Goal: Check status: Check status

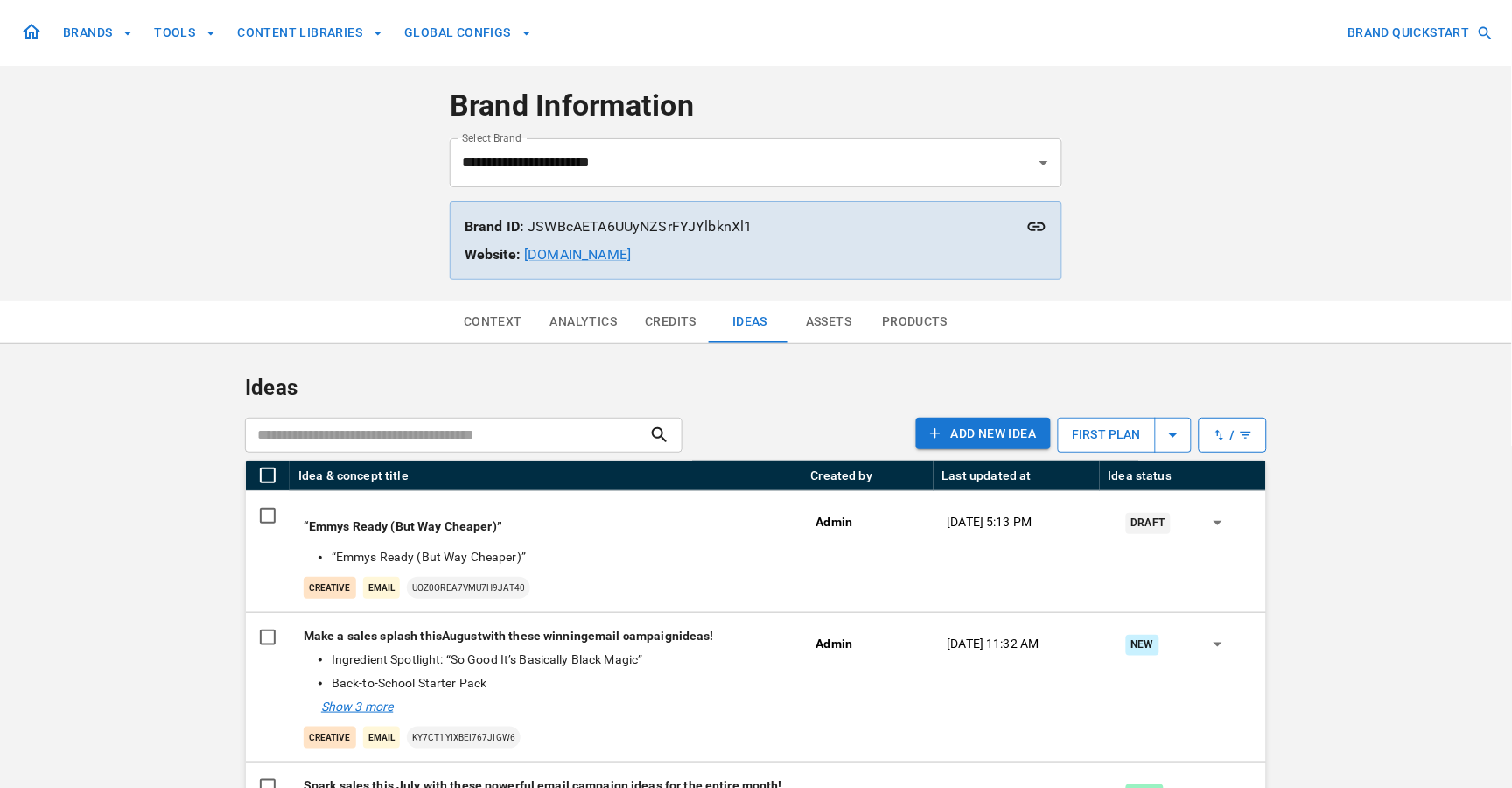
type input "***"
type input "*****"
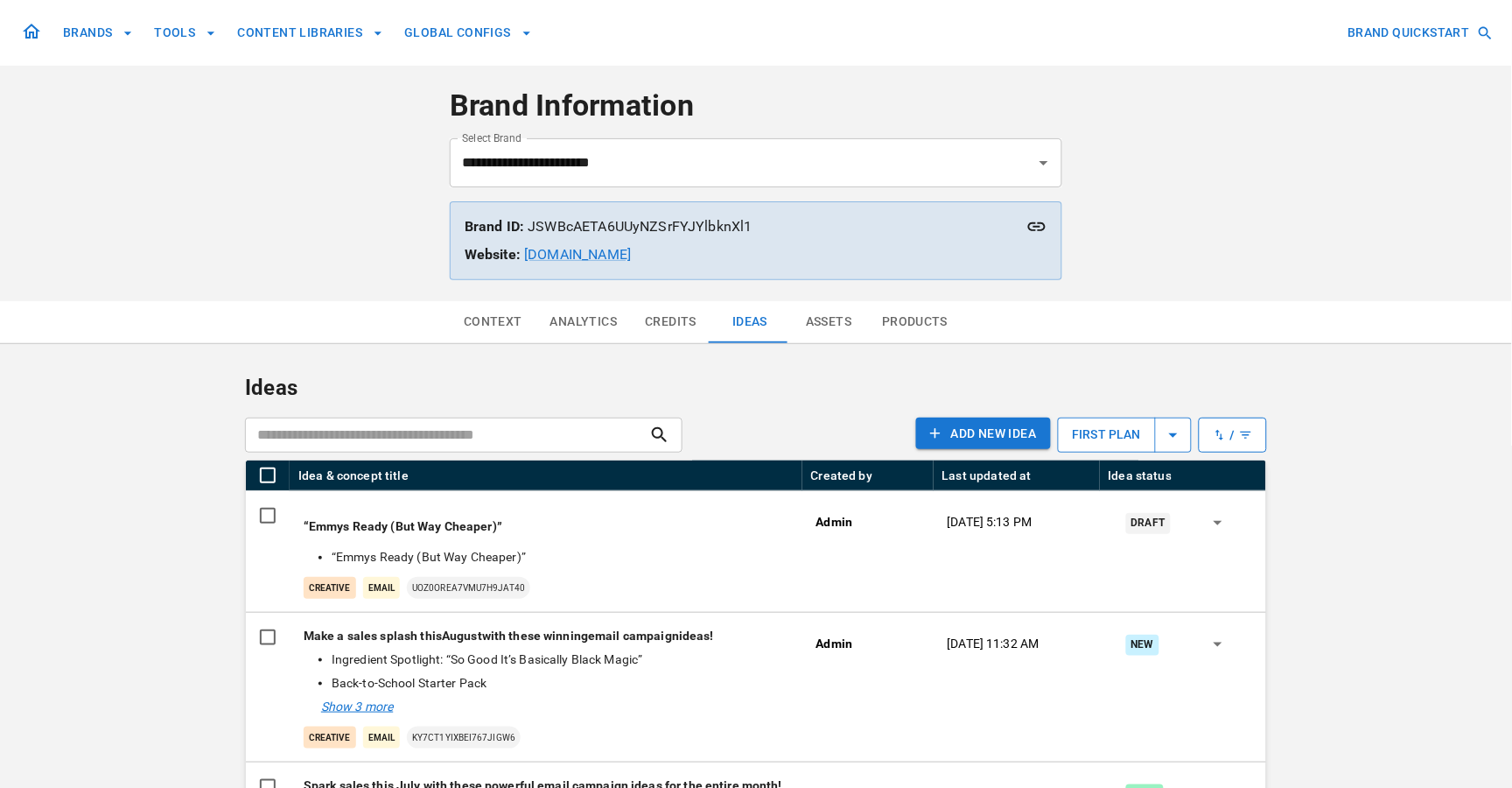
type input "*****"
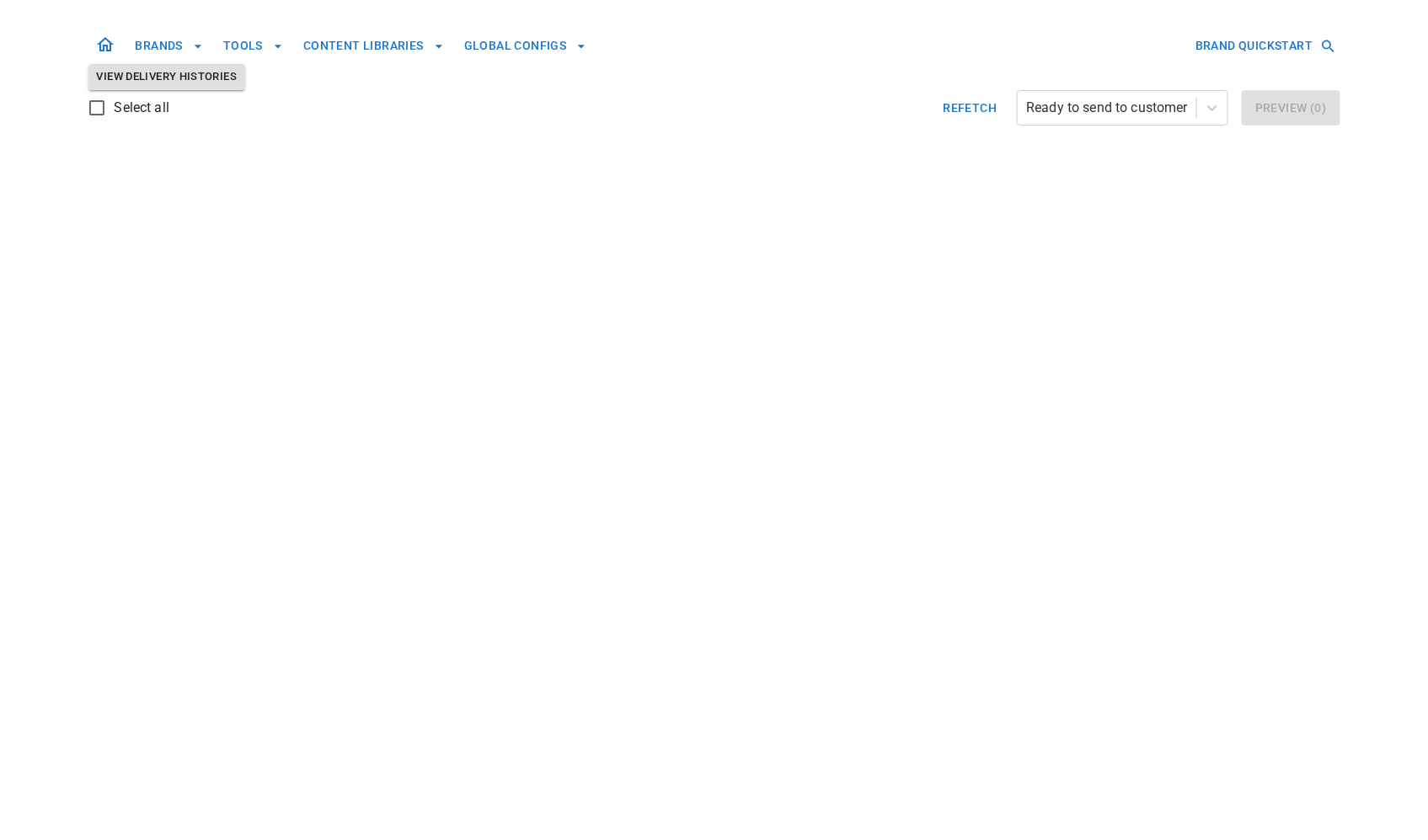
click at [952, 107] on button "Refetch" at bounding box center [970, 108] width 68 height 35
